Goal: Information Seeking & Learning: Find contact information

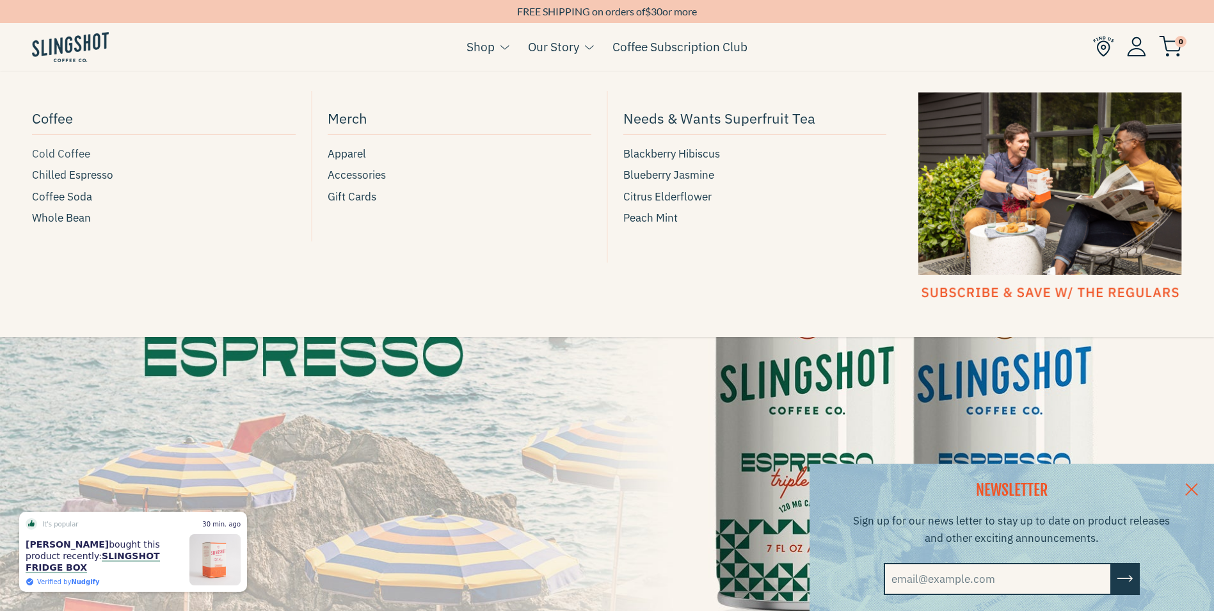
click at [72, 157] on span "Cold Coffee" at bounding box center [61, 153] width 58 height 17
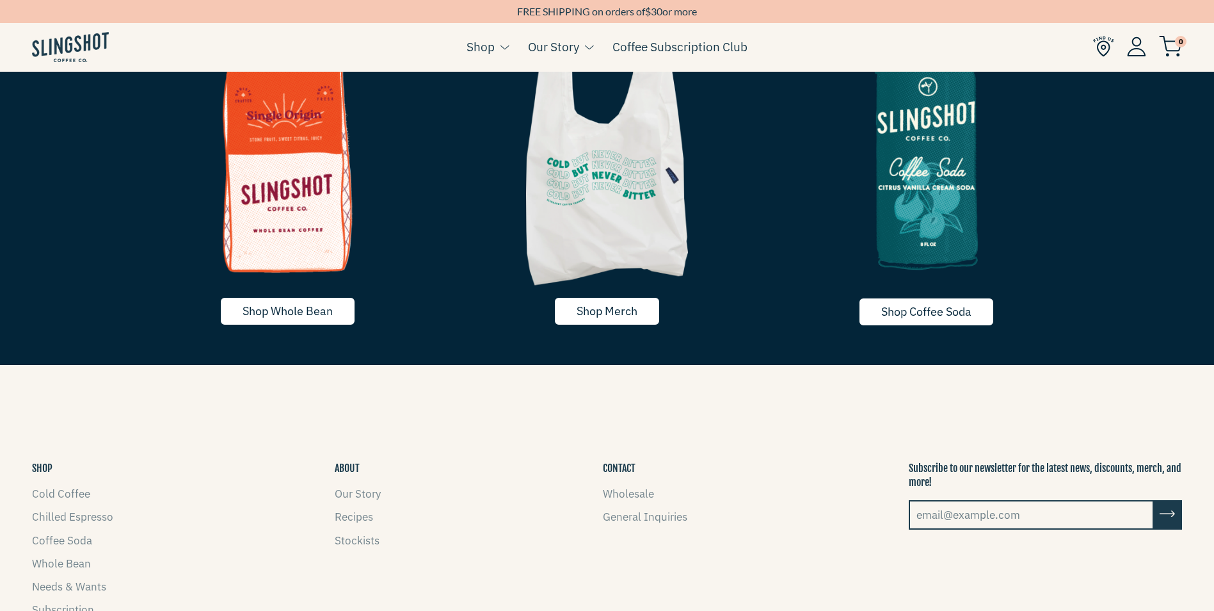
scroll to position [2749, 0]
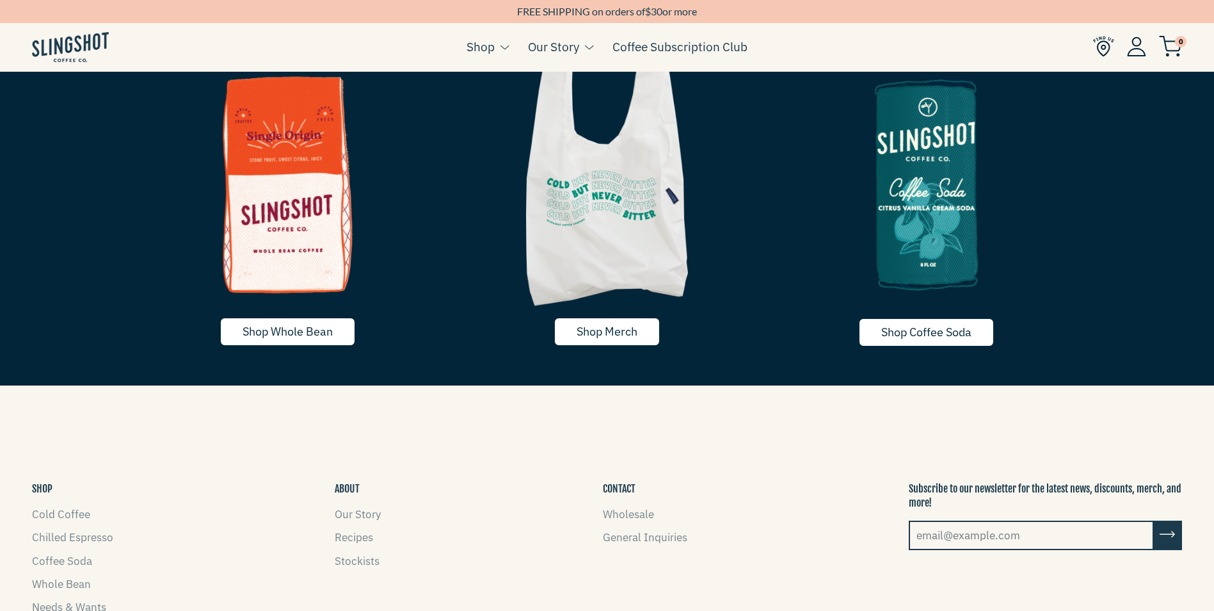
click at [607, 289] on img at bounding box center [607, 179] width 319 height 266
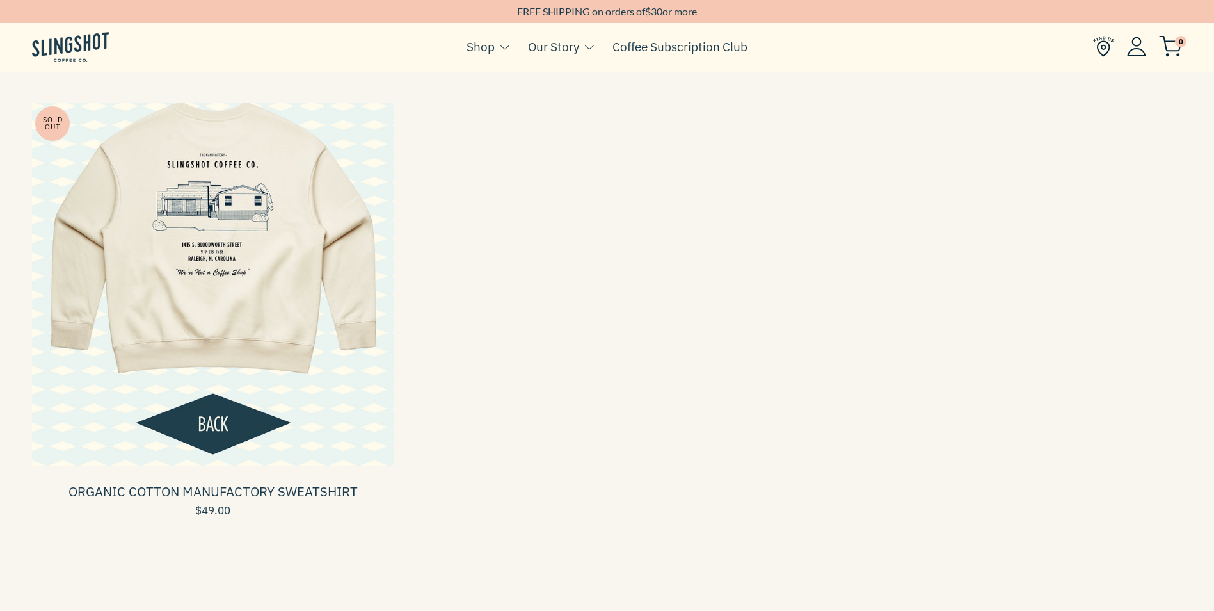
scroll to position [128, 0]
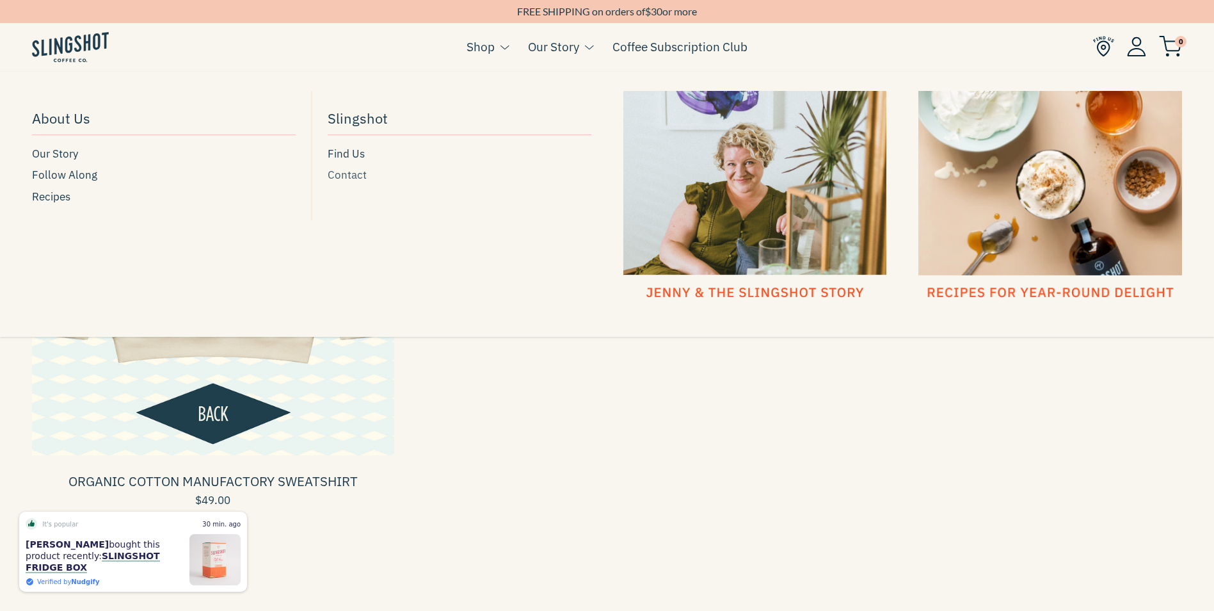
click at [358, 179] on span "Contact" at bounding box center [347, 174] width 39 height 17
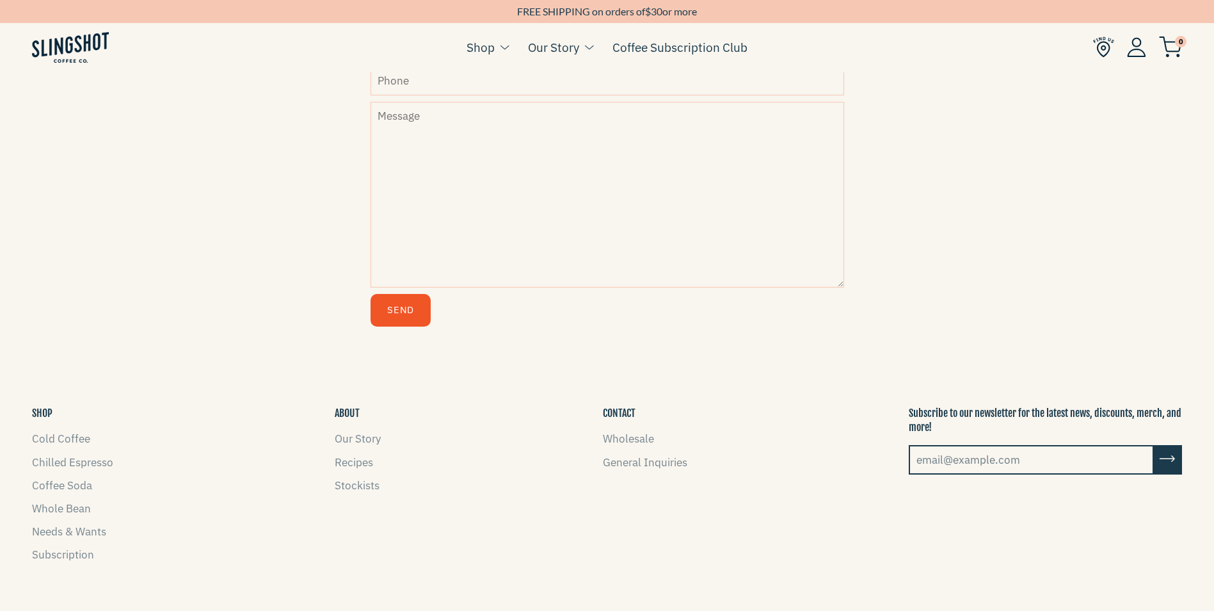
scroll to position [576, 0]
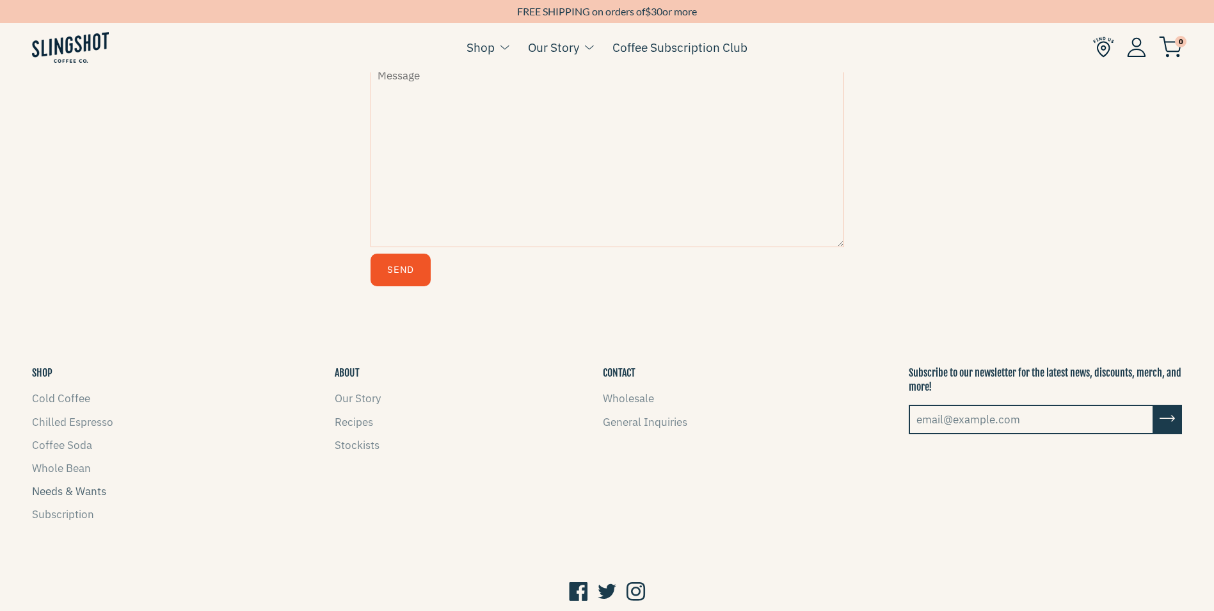
click at [98, 493] on link "Needs & Wants" at bounding box center [69, 491] width 74 height 14
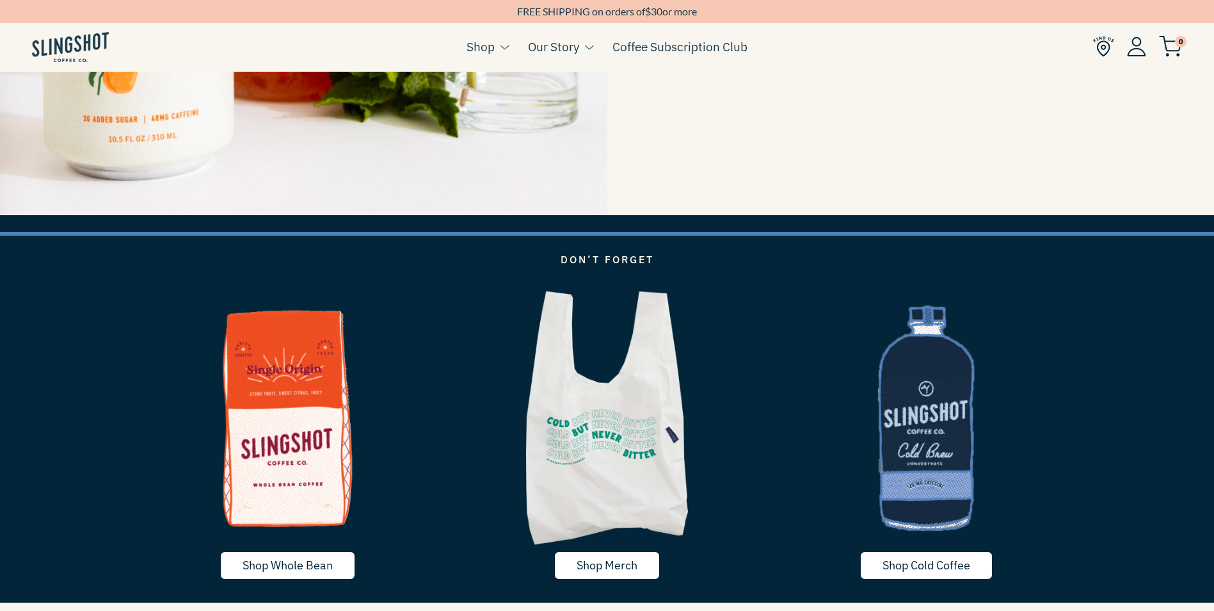
scroll to position [2689, 0]
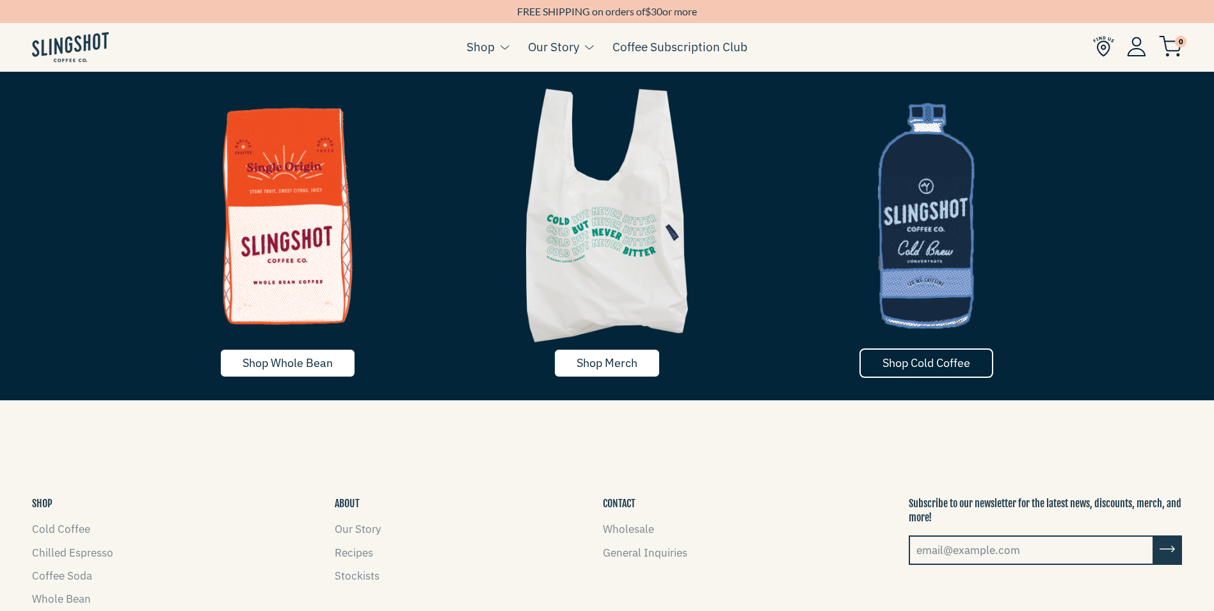
click at [935, 364] on span "Shop Cold Coffee" at bounding box center [927, 362] width 88 height 15
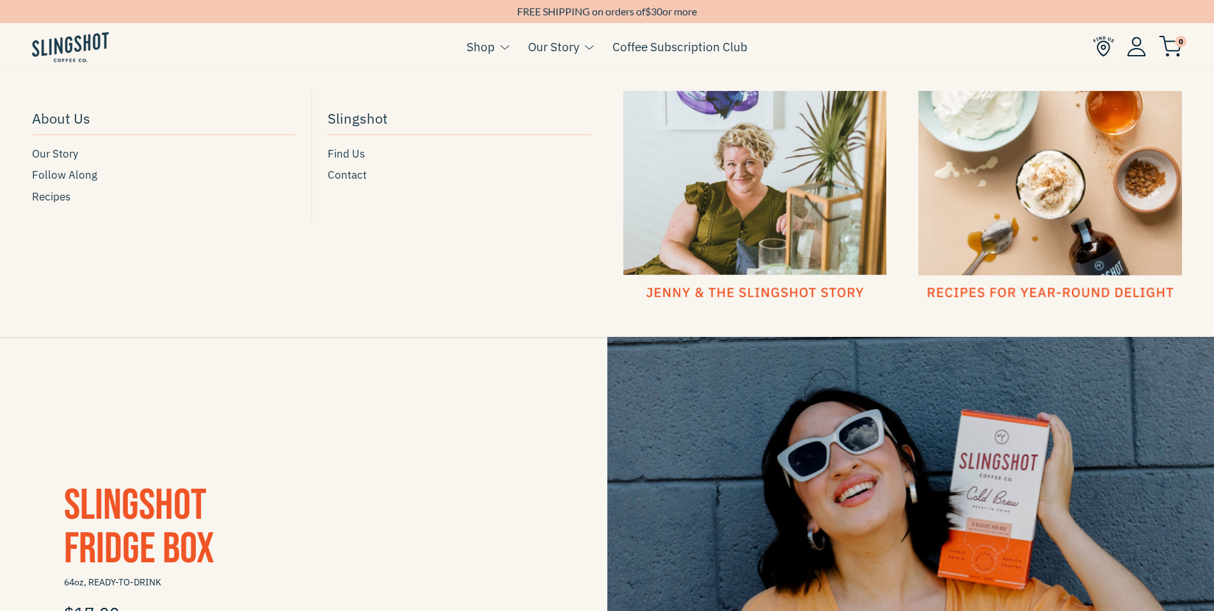
click at [731, 284] on div at bounding box center [756, 196] width 264 height 211
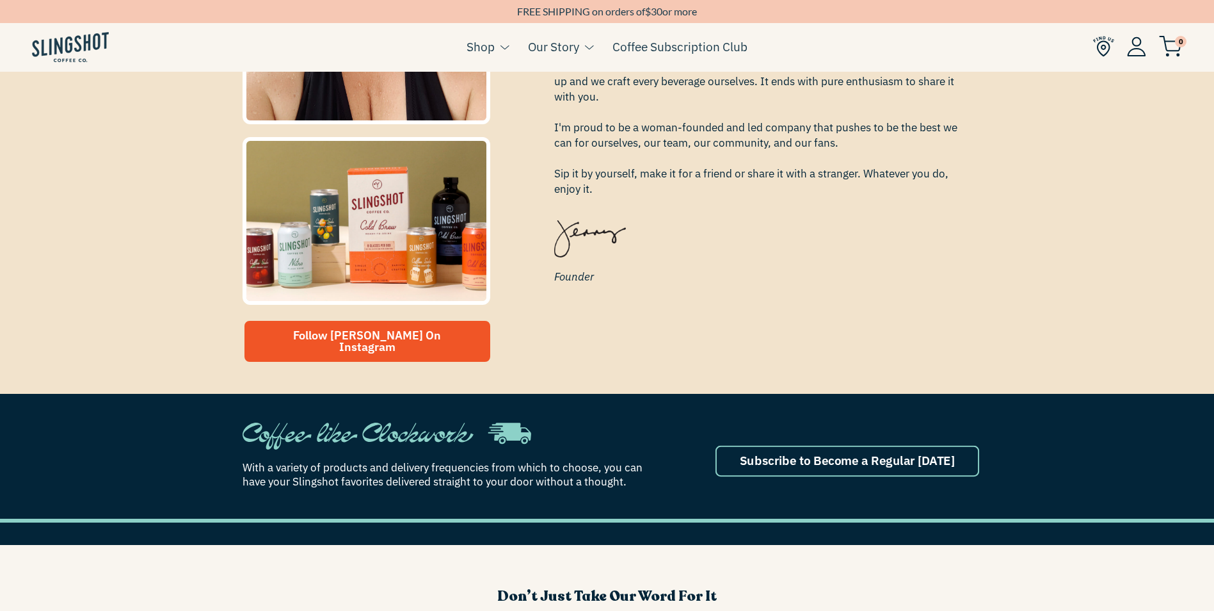
scroll to position [576, 0]
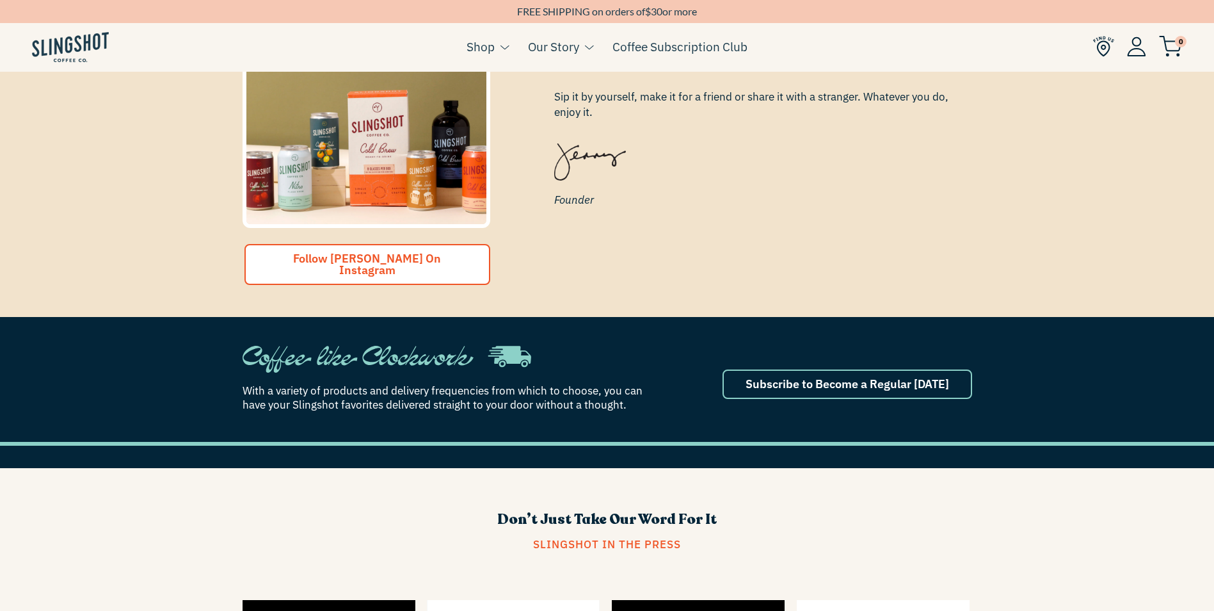
click at [387, 255] on span "Follow [PERSON_NAME] On Instagram" at bounding box center [367, 264] width 148 height 26
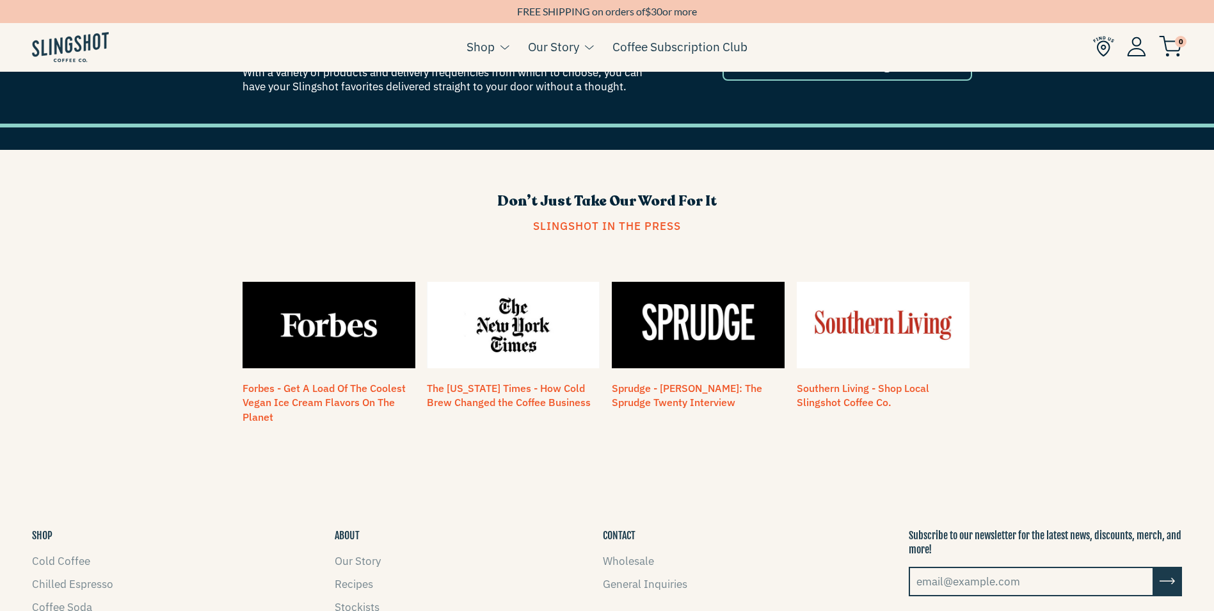
scroll to position [896, 0]
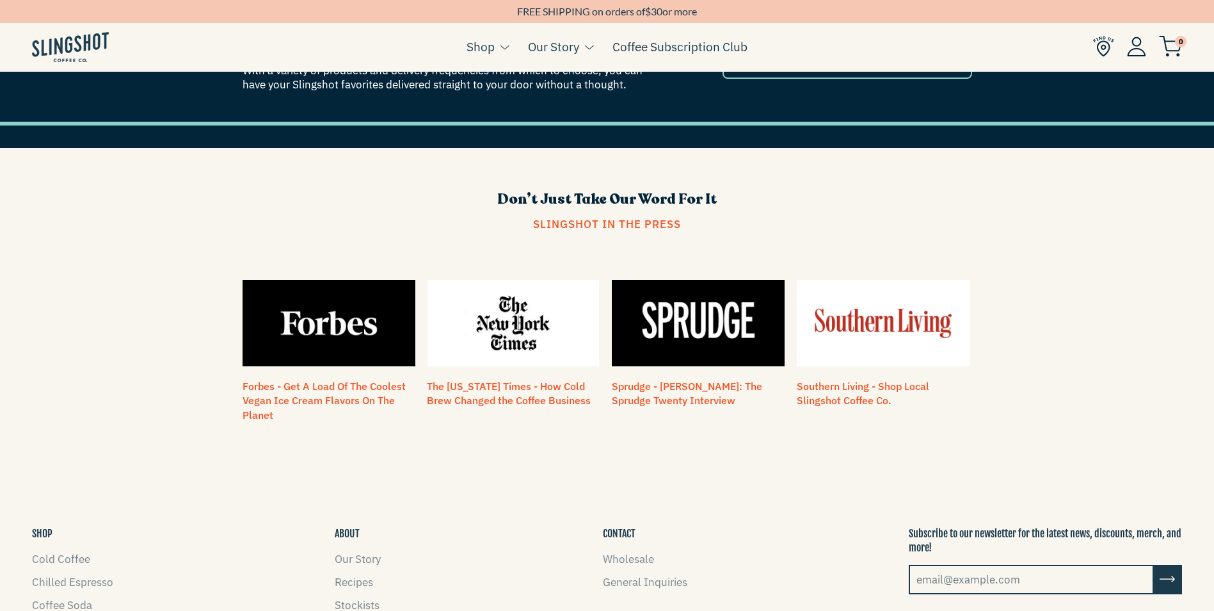
click at [44, 46] on img at bounding box center [70, 47] width 77 height 30
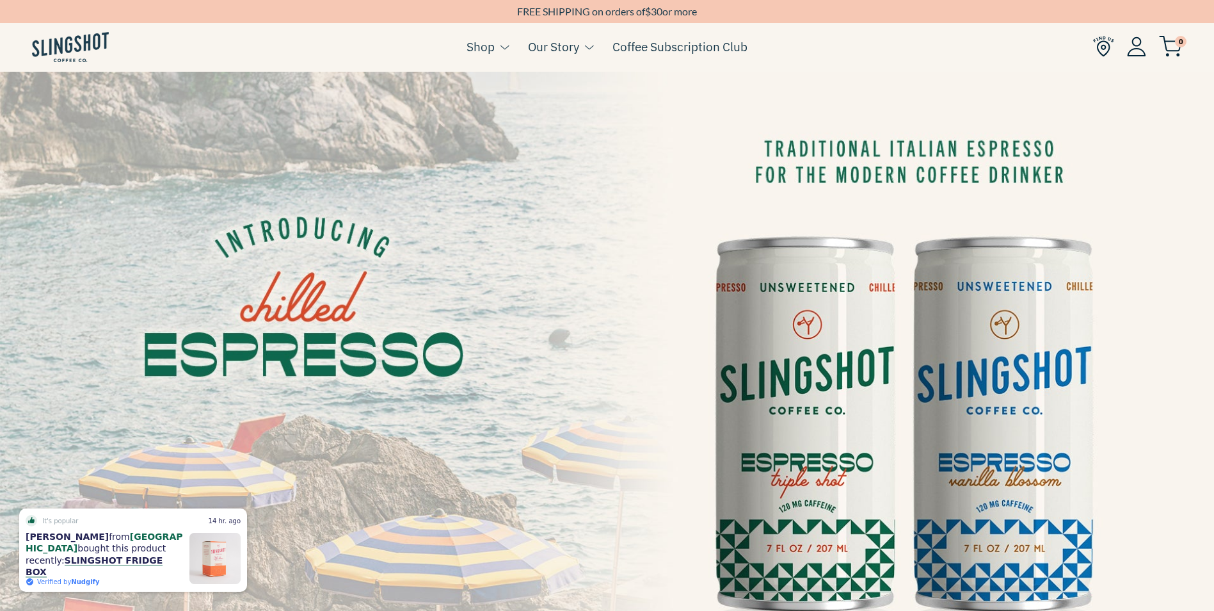
click at [1098, 51] on img at bounding box center [1103, 46] width 21 height 21
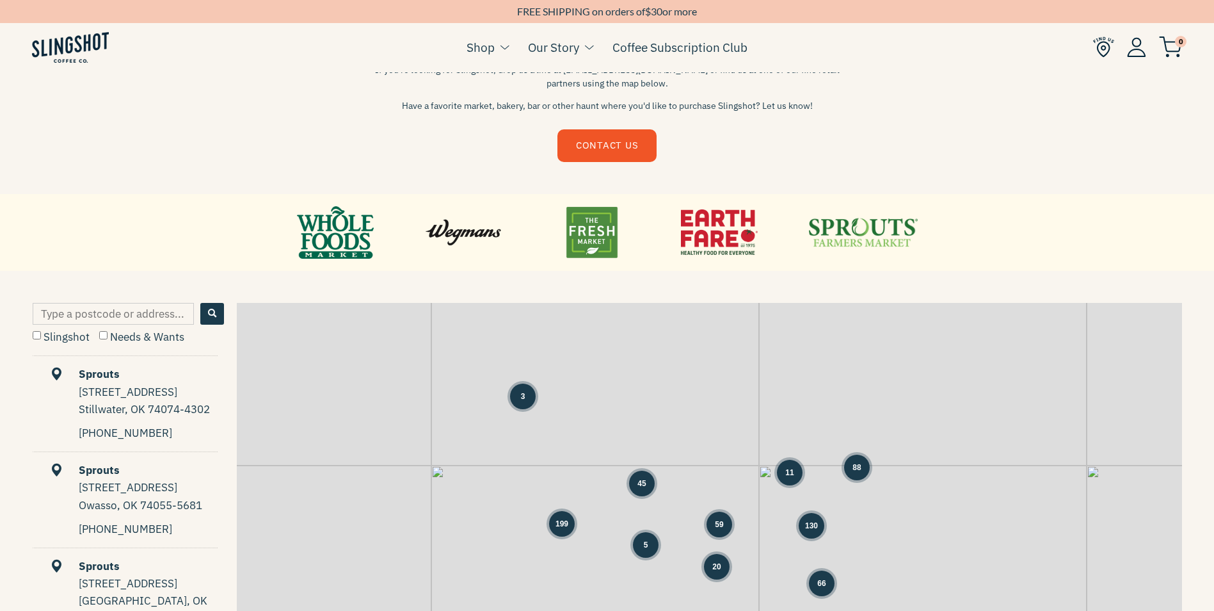
scroll to position [448, 0]
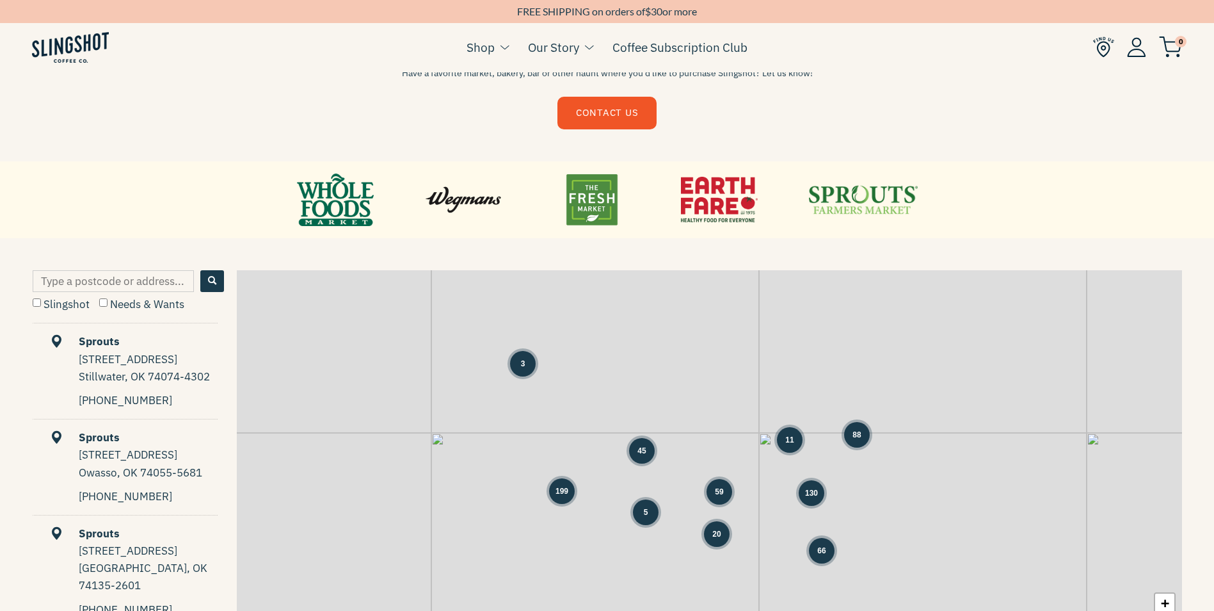
click at [855, 431] on span "88" at bounding box center [857, 435] width 8 height 12
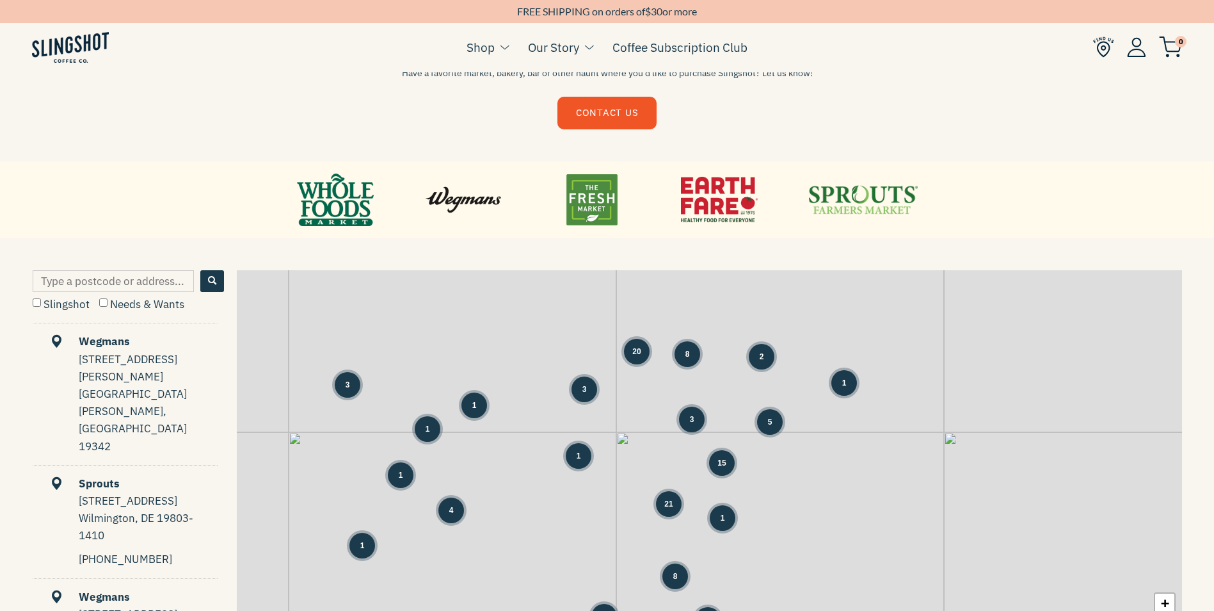
click at [754, 359] on div "2" at bounding box center [762, 357] width 26 height 26
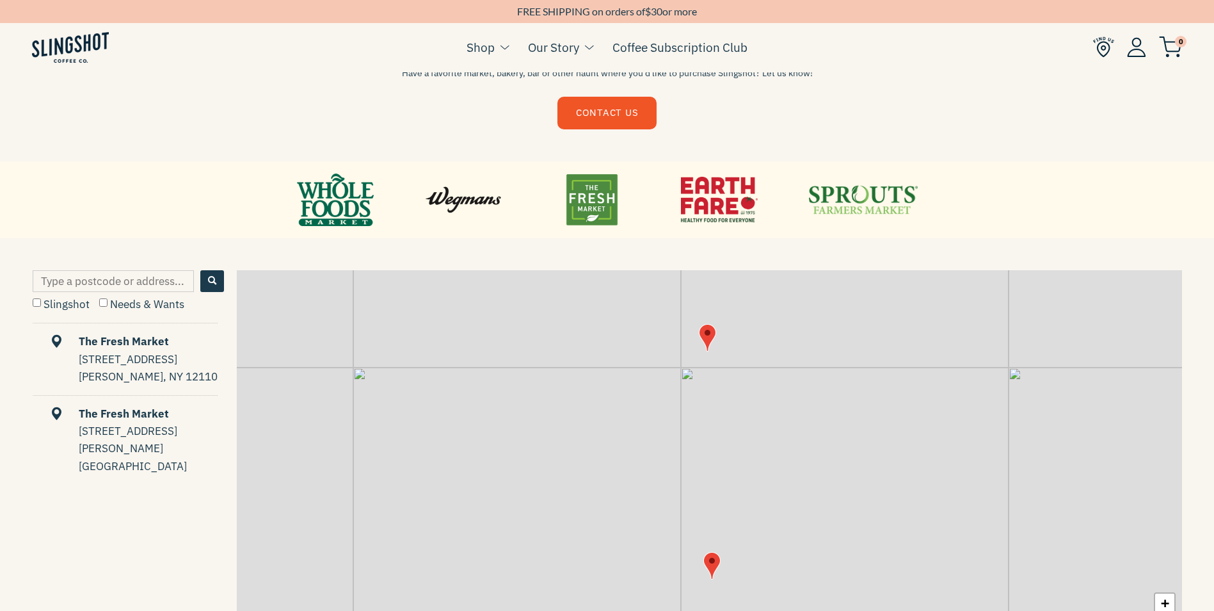
click at [453, 203] on link at bounding box center [463, 200] width 77 height 58
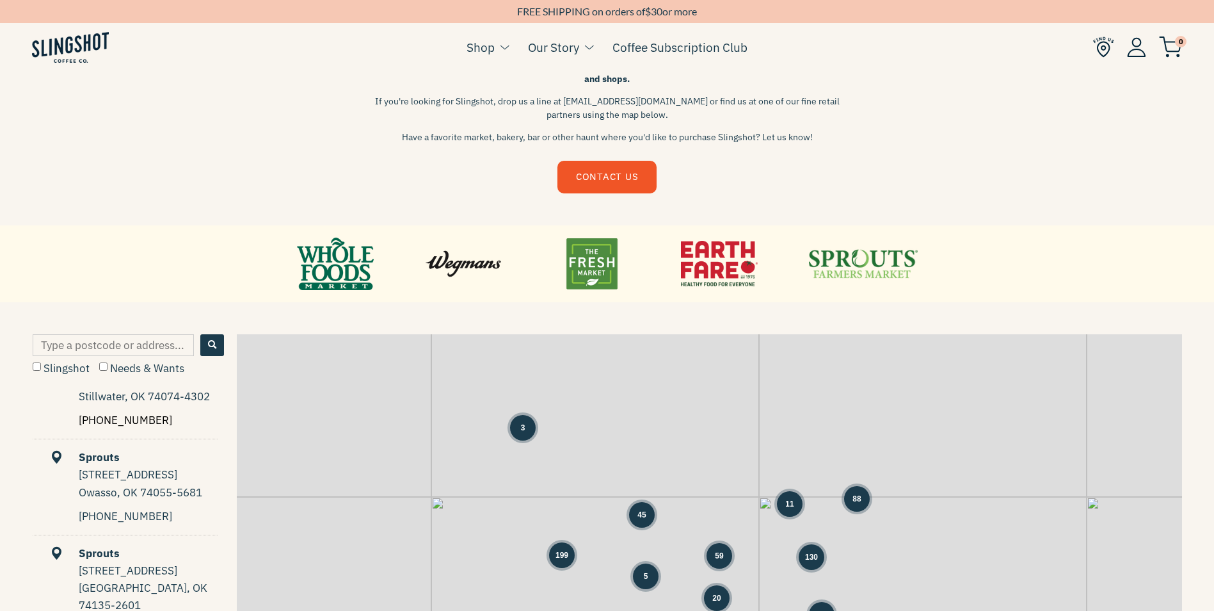
scroll to position [64, 0]
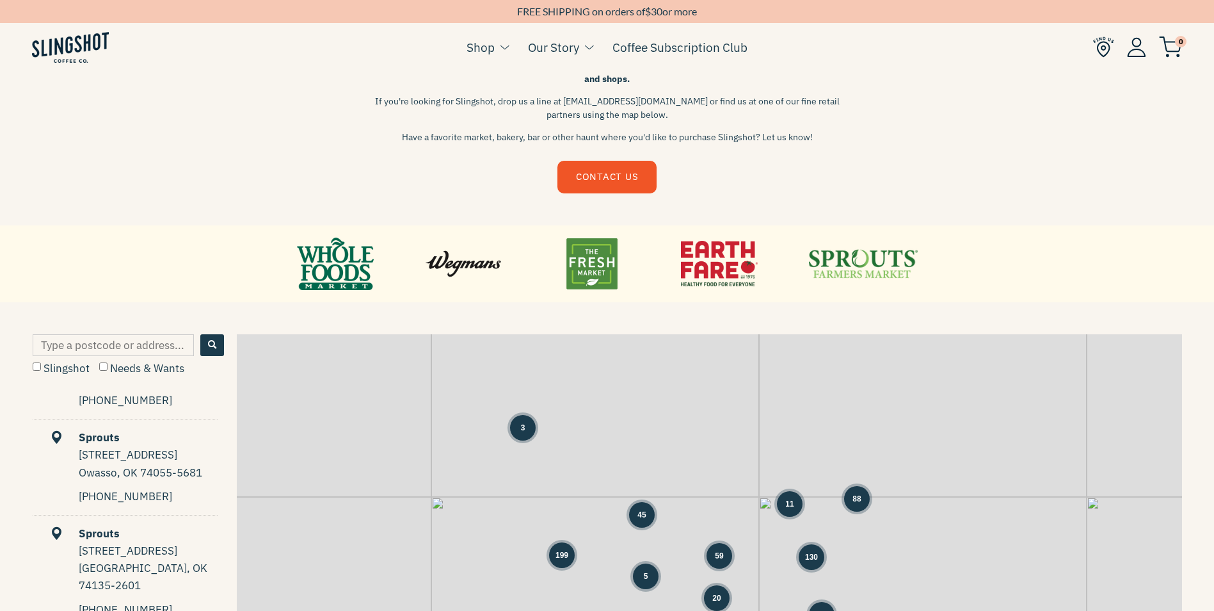
click at [77, 358] on form "Slingshot Needs & Wants" at bounding box center [128, 356] width 191 height 44
click at [77, 362] on label "Slingshot" at bounding box center [61, 368] width 57 height 14
click at [41, 362] on input "Slingshot" at bounding box center [37, 366] width 8 height 8
checkbox input "true"
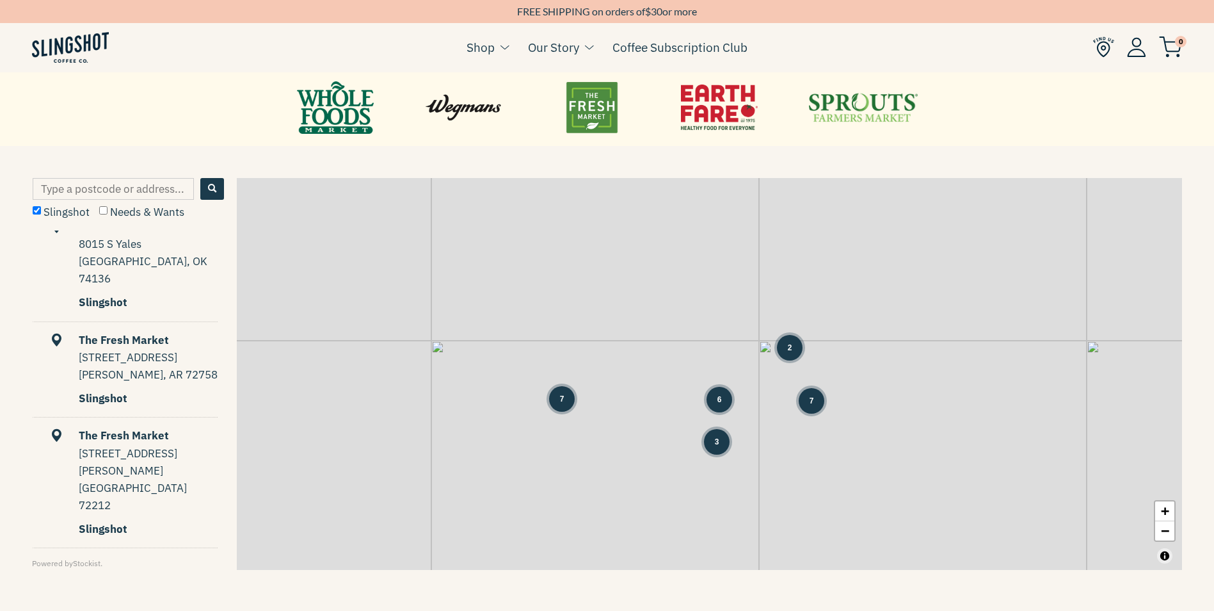
scroll to position [768, 0]
